Goal: Obtain resource: Download file/media

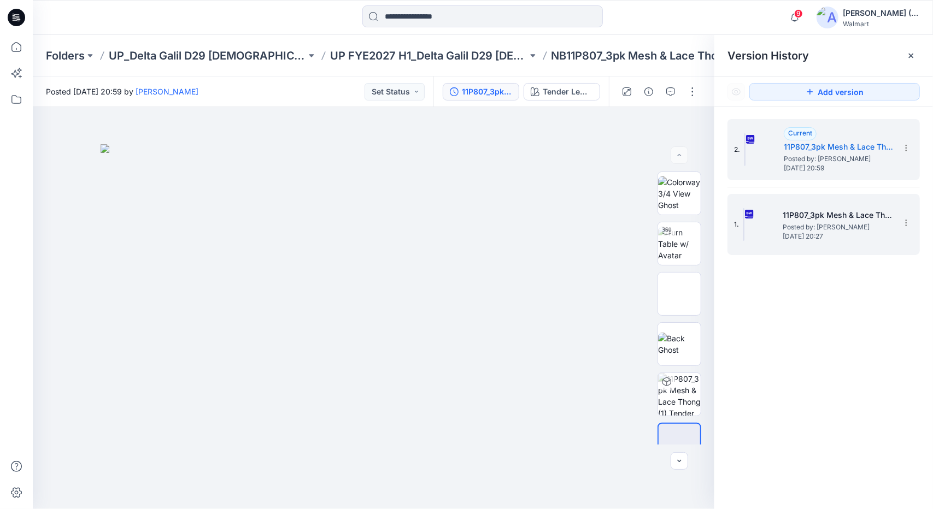
click at [831, 224] on span "Posted by: [PERSON_NAME]" at bounding box center [837, 227] width 109 height 11
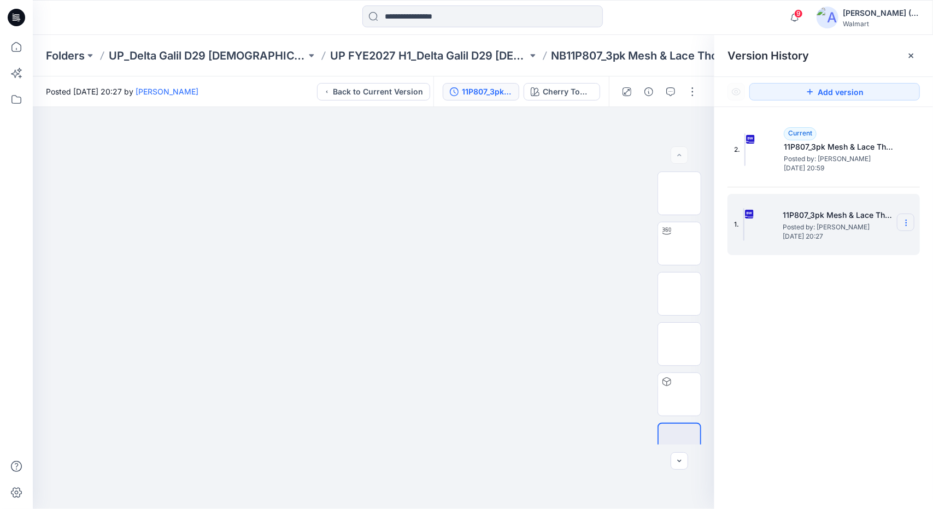
click at [909, 220] on icon at bounding box center [906, 223] width 9 height 9
click at [892, 241] on span "Download Source BW File" at bounding box center [851, 243] width 92 height 13
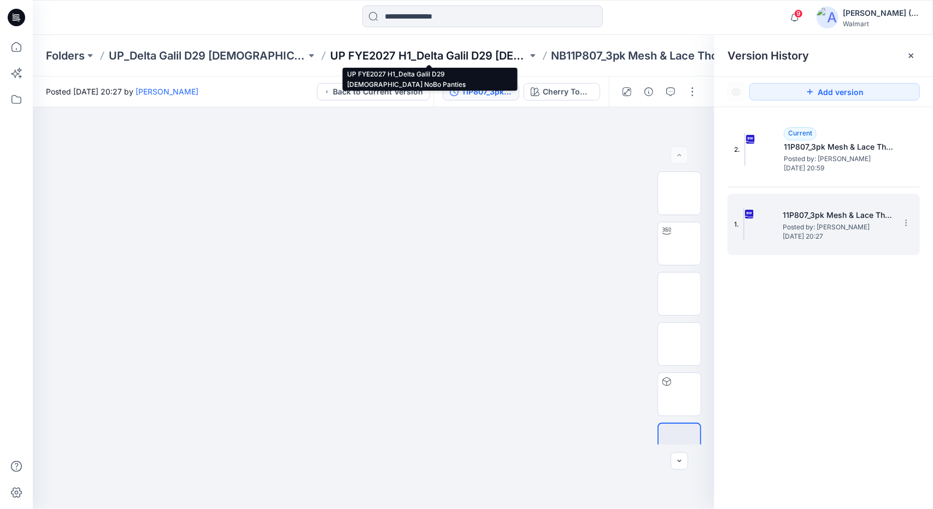
click at [499, 55] on p "UP FYE2027 H1_Delta Galil D29 [DEMOGRAPHIC_DATA] NoBo Panties" at bounding box center [428, 55] width 197 height 15
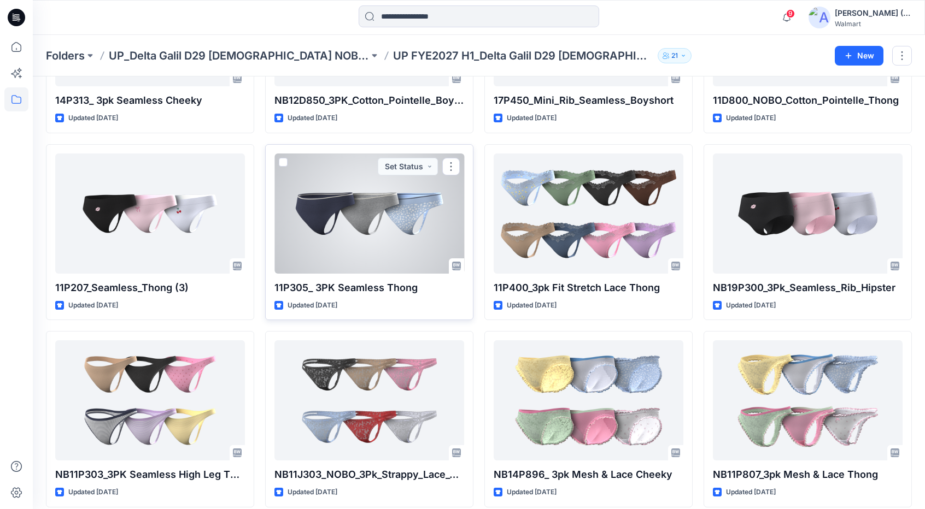
scroll to position [542, 0]
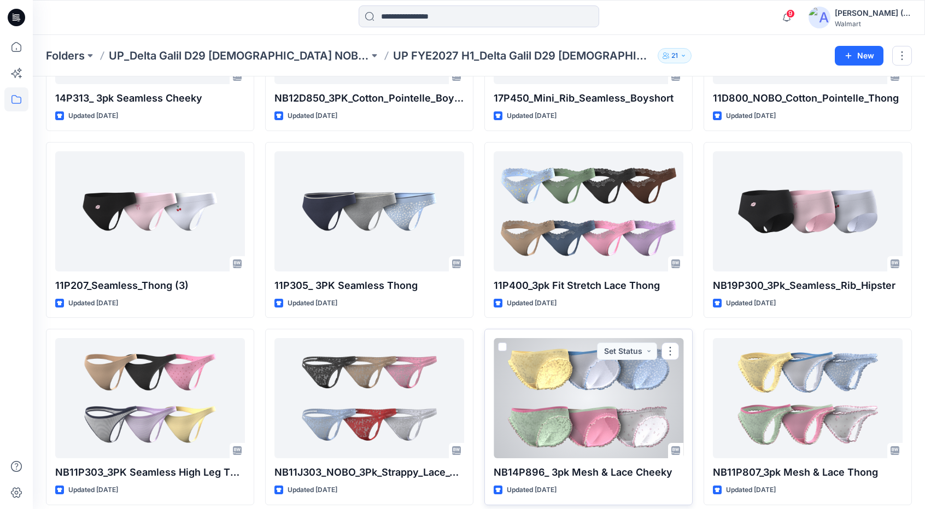
click at [577, 409] on div at bounding box center [589, 398] width 190 height 120
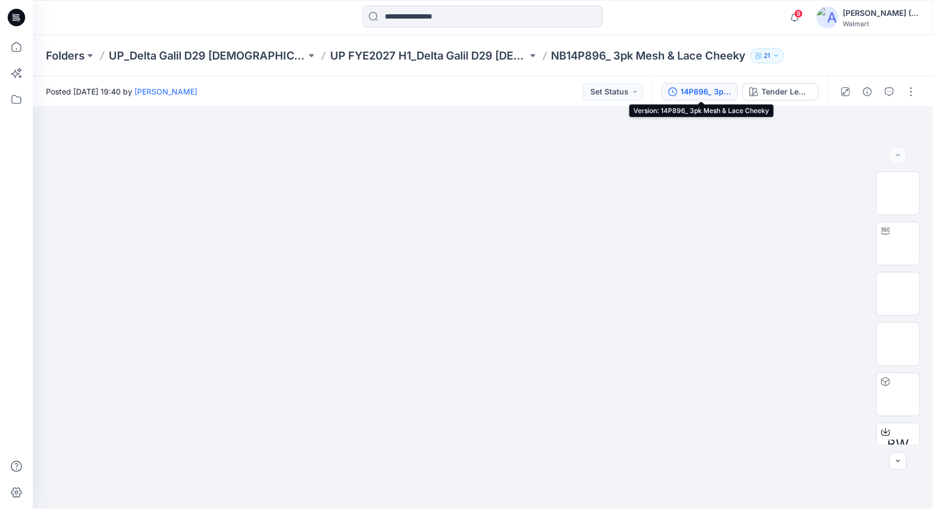
click at [703, 90] on div "14P896_ 3pk Mesh & Lace Cheeky" at bounding box center [706, 92] width 50 height 12
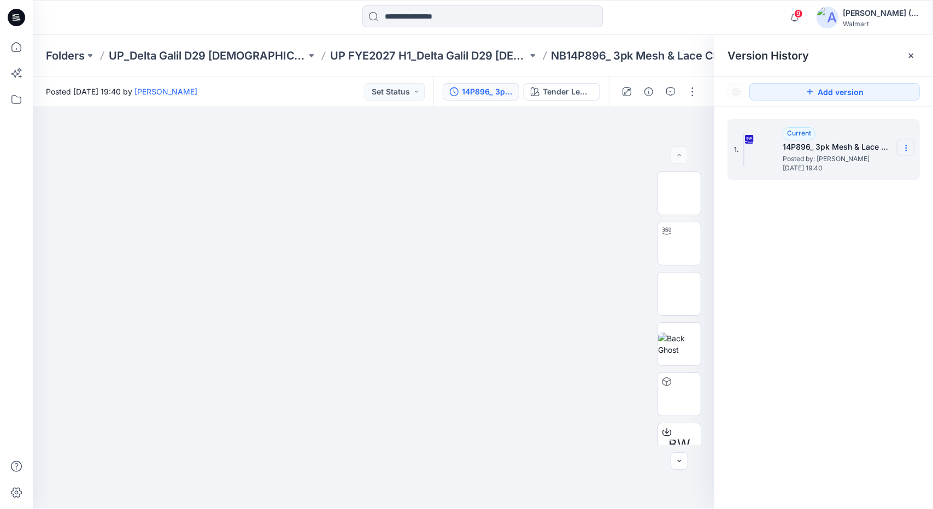
click at [904, 146] on icon at bounding box center [906, 148] width 9 height 9
click at [884, 174] on span "Download Source BW File" at bounding box center [851, 169] width 92 height 13
